Goal: Information Seeking & Learning: Learn about a topic

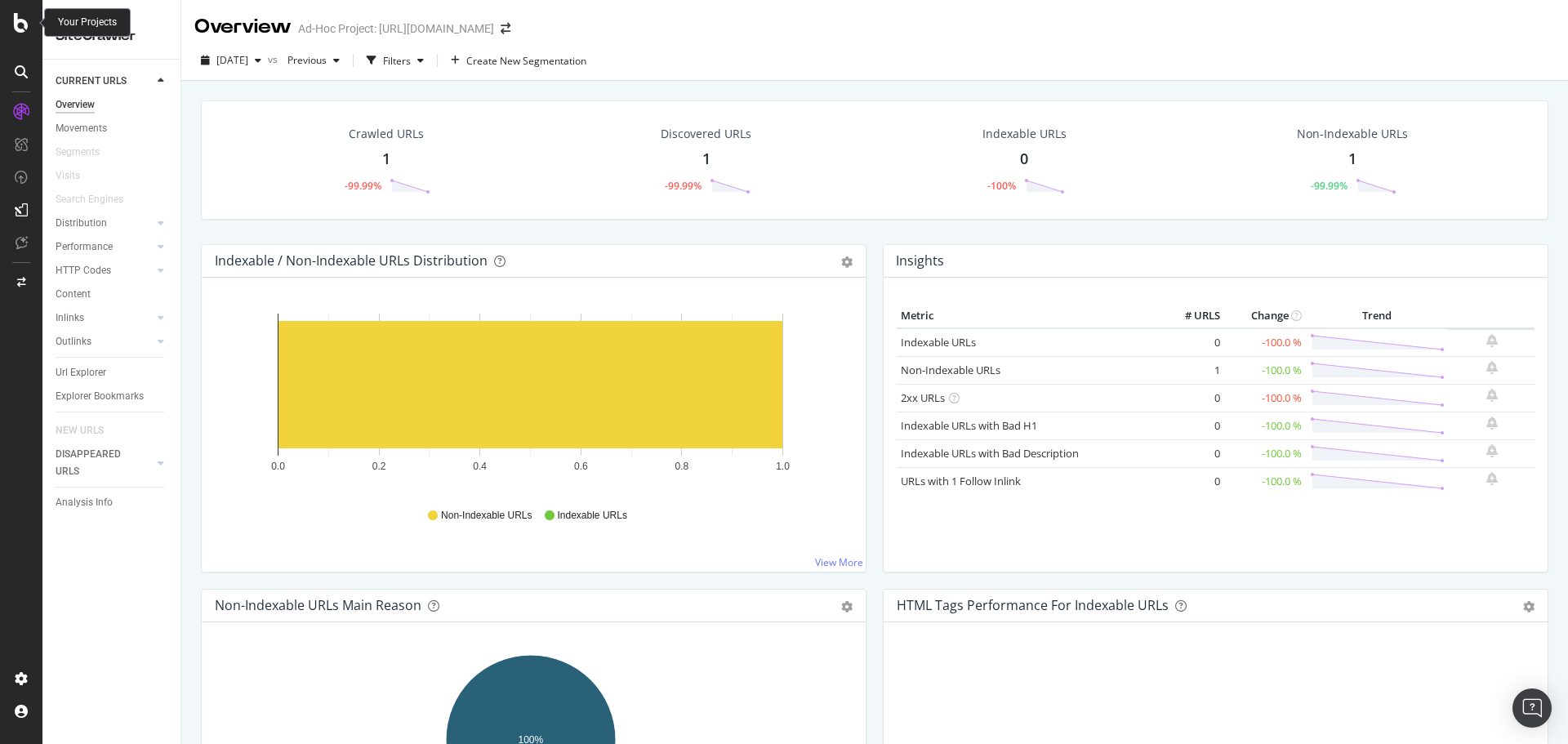
click at [21, 29] on icon at bounding box center [21, 23] width 15 height 20
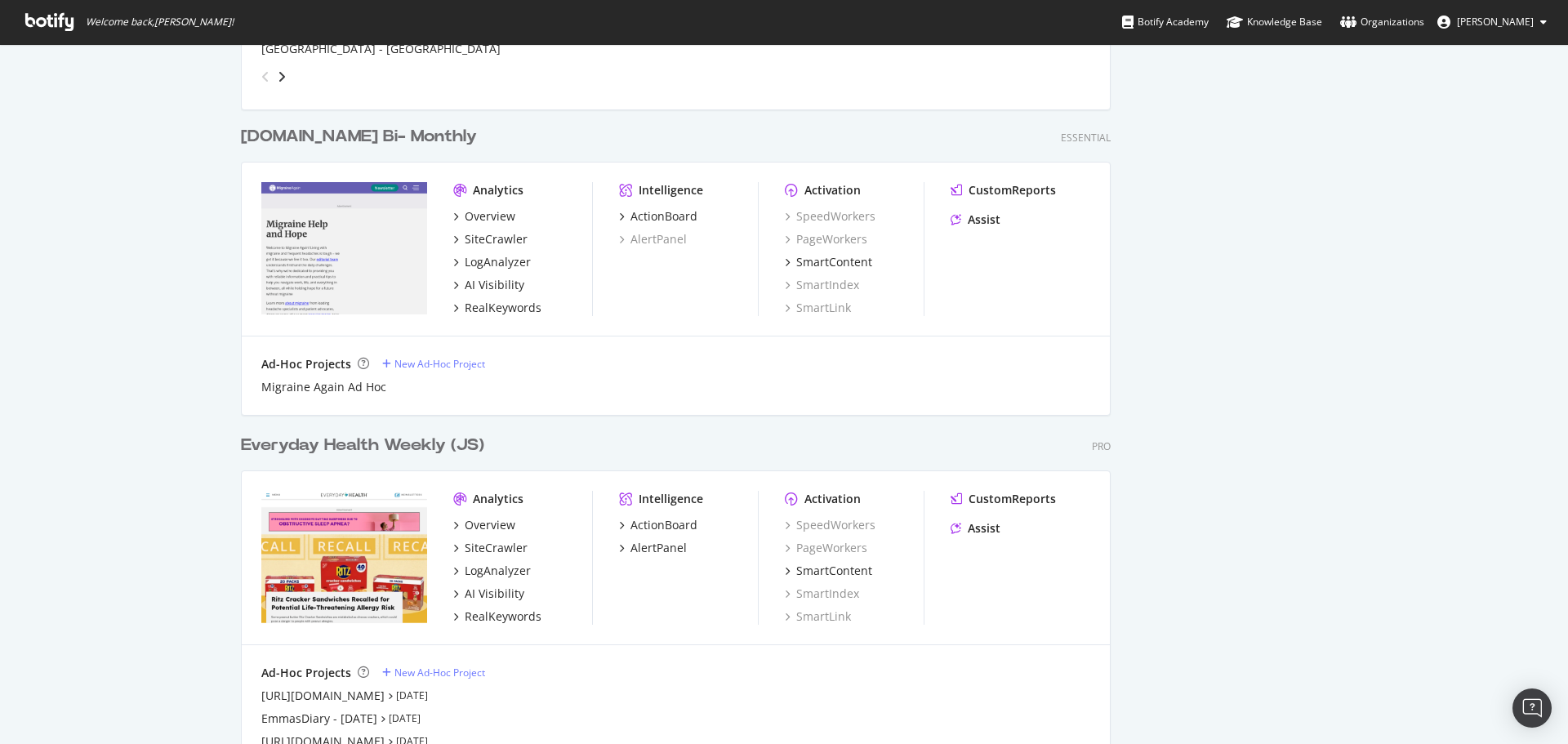
scroll to position [1797, 0]
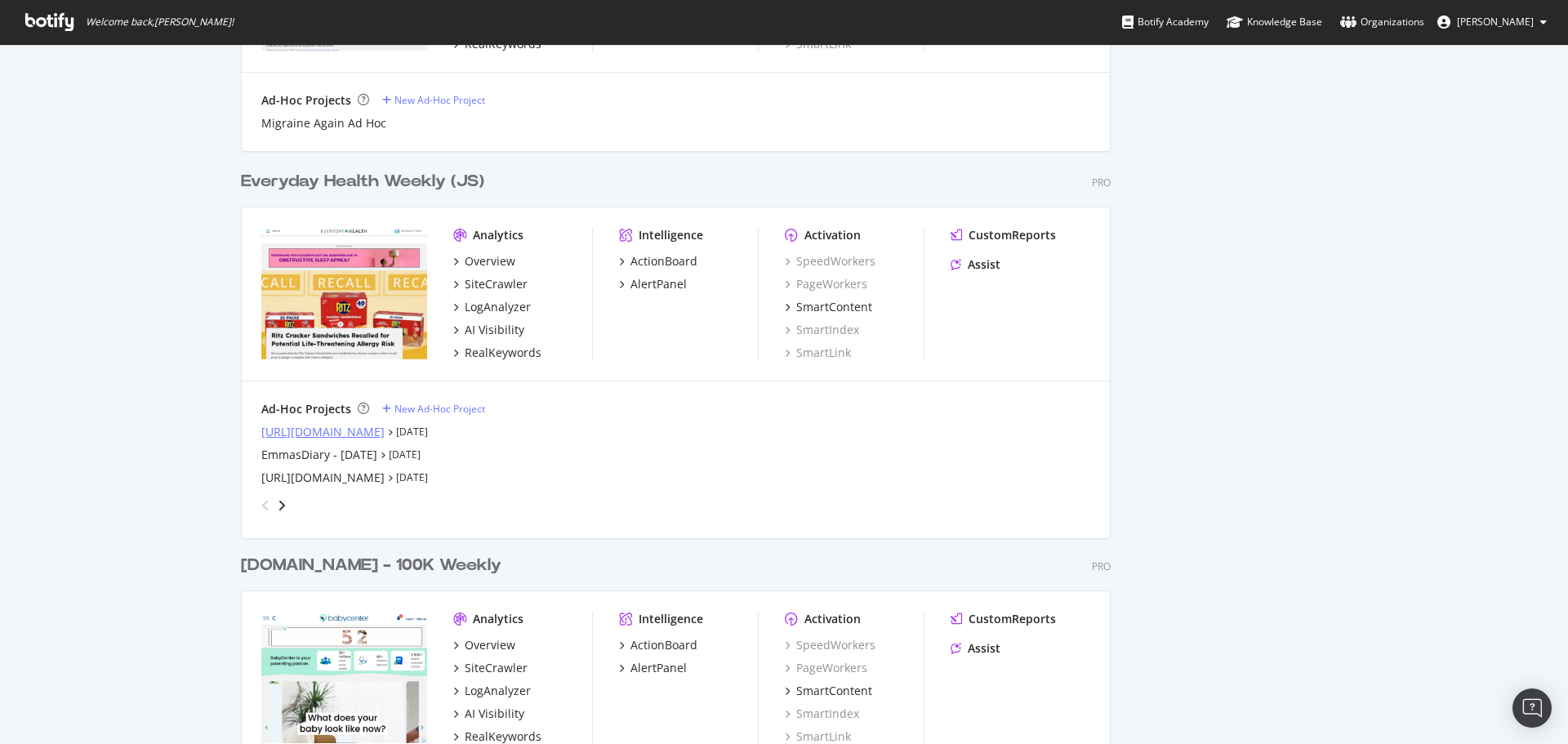
click at [337, 432] on div "[URL][DOMAIN_NAME]" at bounding box center [323, 432] width 123 height 16
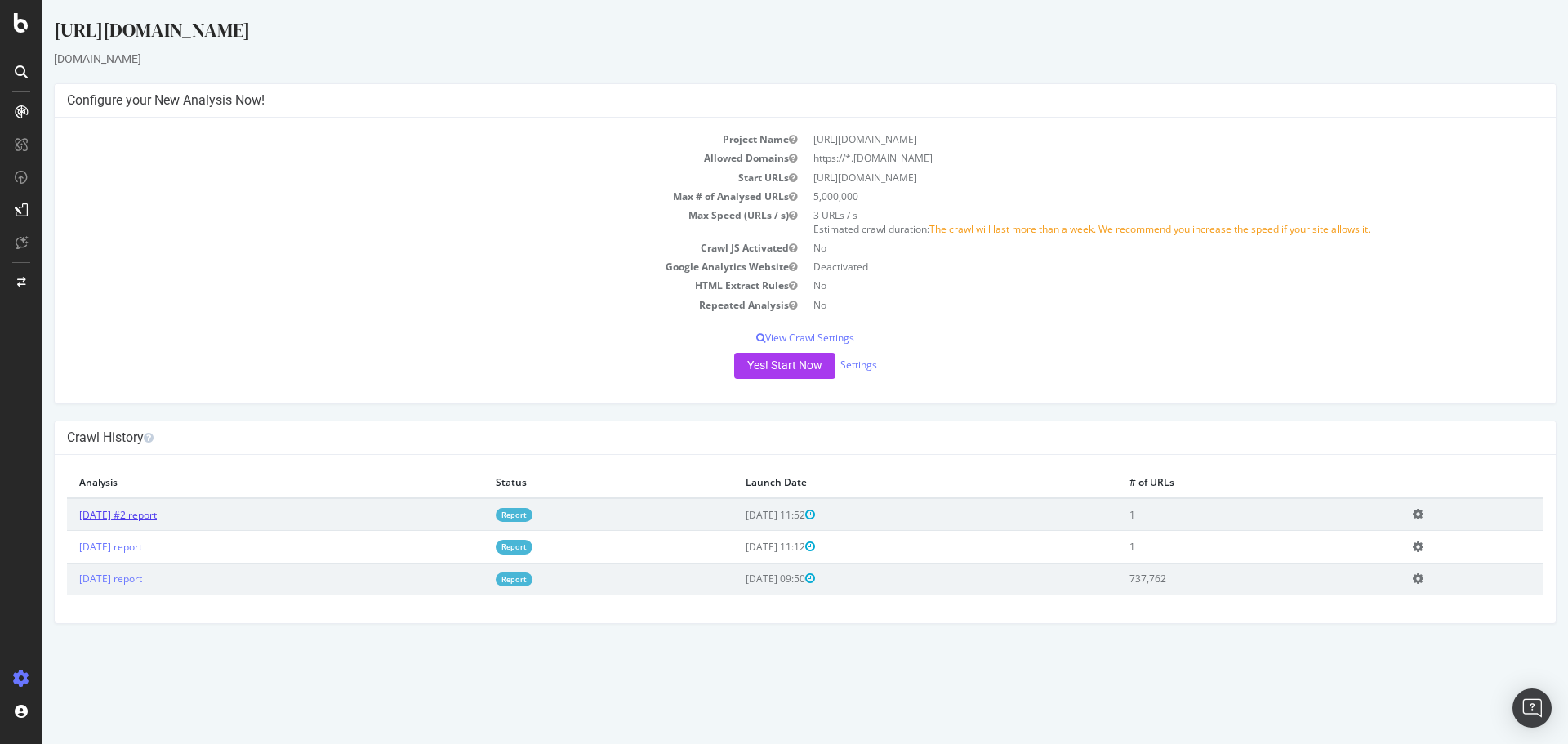
click at [157, 518] on link "[DATE] #2 report" at bounding box center [118, 515] width 78 height 14
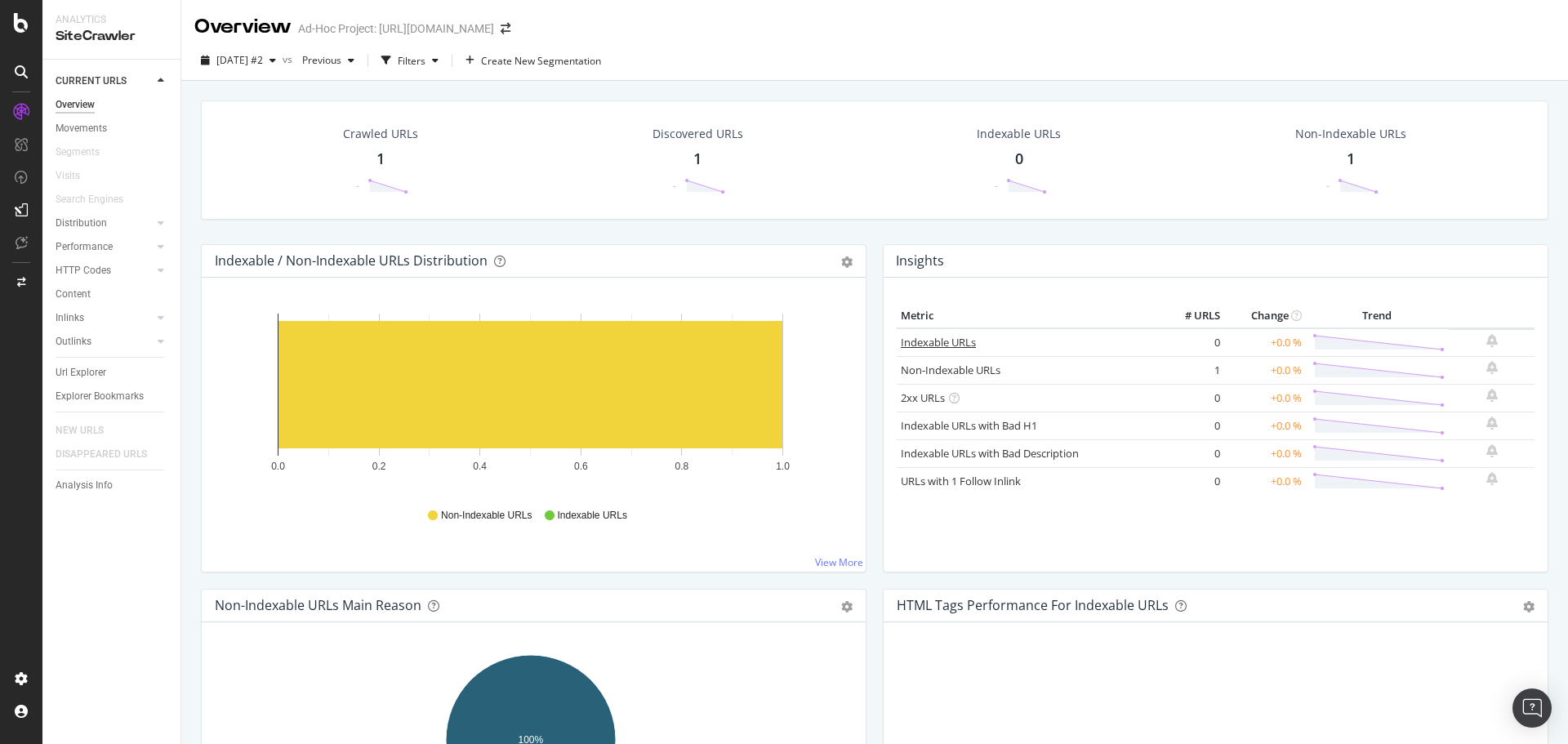
drag, startPoint x: 933, startPoint y: 348, endPoint x: 1004, endPoint y: 376, distance: 76.3
click at [933, 348] on link "Indexable URLs" at bounding box center [938, 342] width 75 height 15
click at [938, 368] on link "Non-Indexable URLs" at bounding box center [951, 370] width 100 height 15
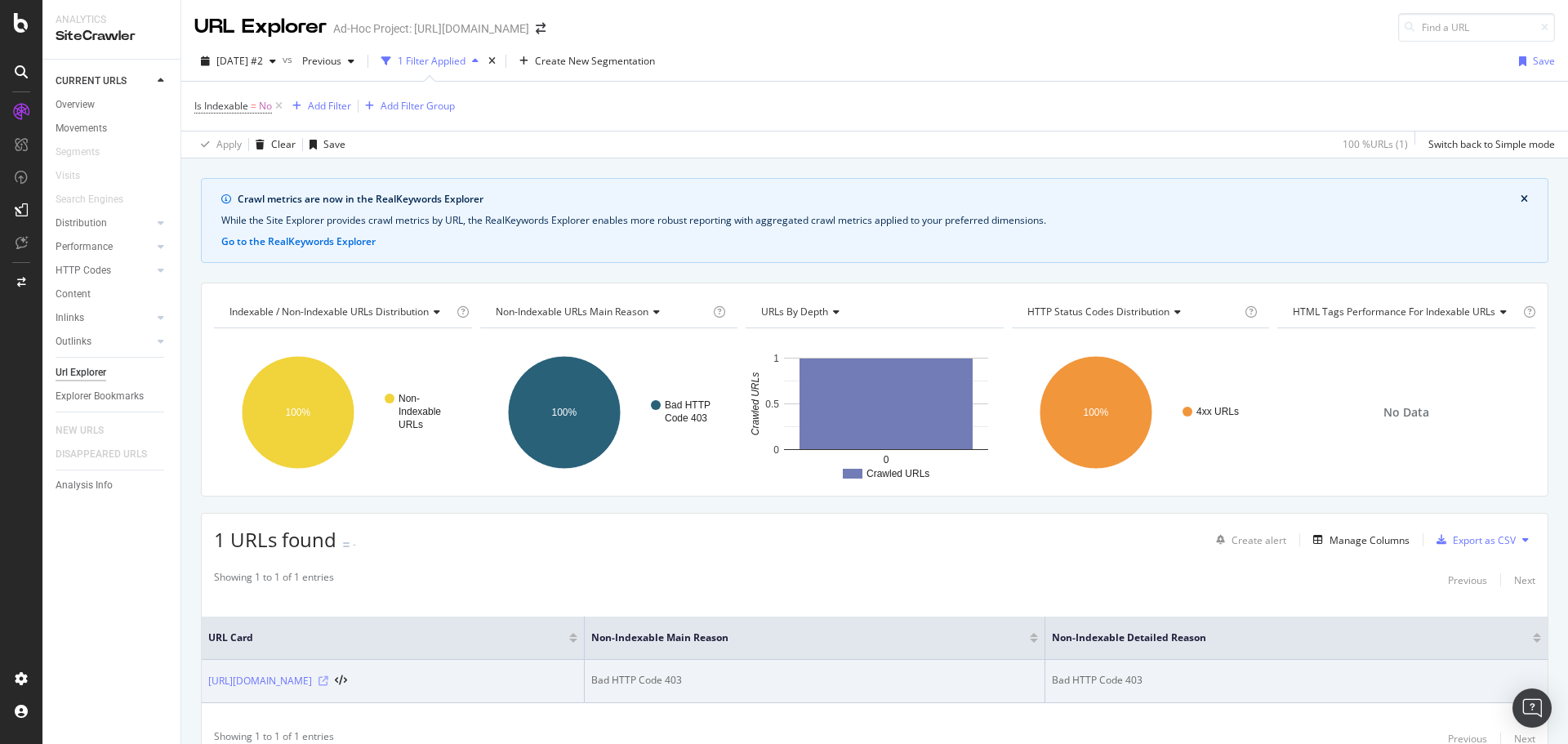
click at [328, 684] on icon at bounding box center [323, 681] width 10 height 10
